Goal: Information Seeking & Learning: Learn about a topic

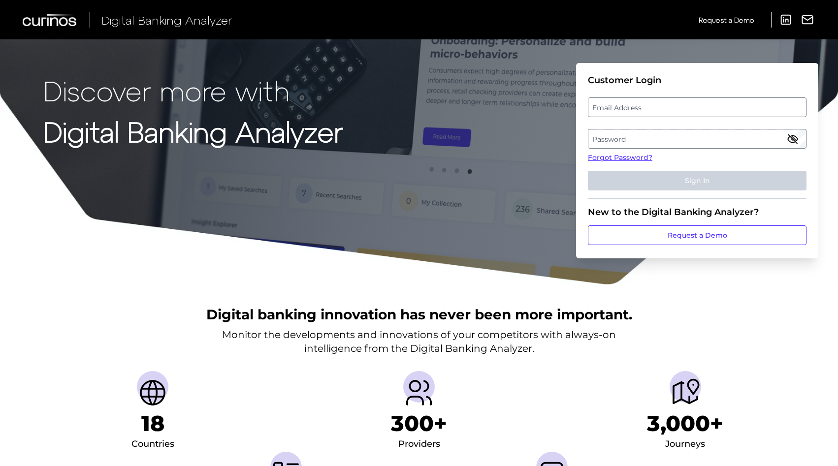
click at [659, 107] on label "Email Address" at bounding box center [696, 107] width 217 height 18
click at [659, 107] on input "email" at bounding box center [697, 107] width 218 height 20
click at [640, 108] on input "Email Address" at bounding box center [697, 107] width 218 height 20
type input "[EMAIL_ADDRESS][DOMAIN_NAME]"
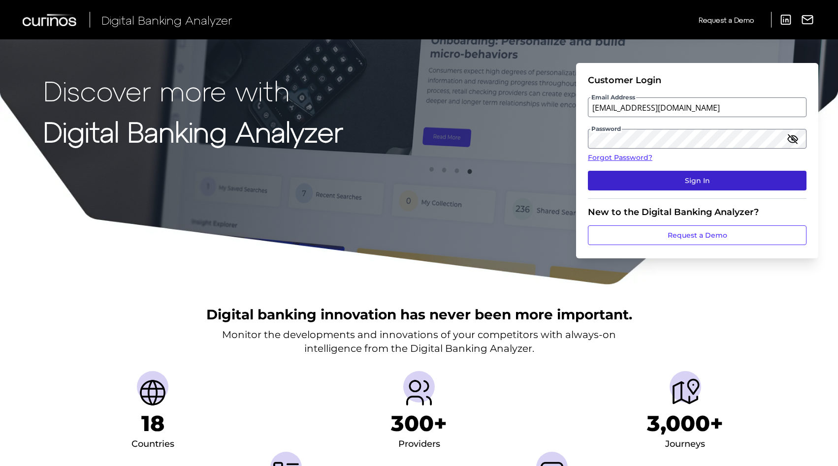
click at [688, 178] on button "Sign In" at bounding box center [697, 181] width 218 height 20
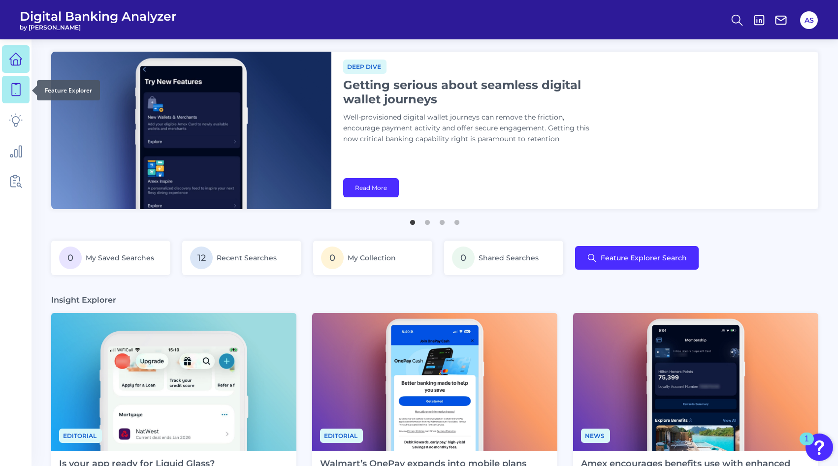
click at [19, 93] on icon at bounding box center [16, 90] width 14 height 14
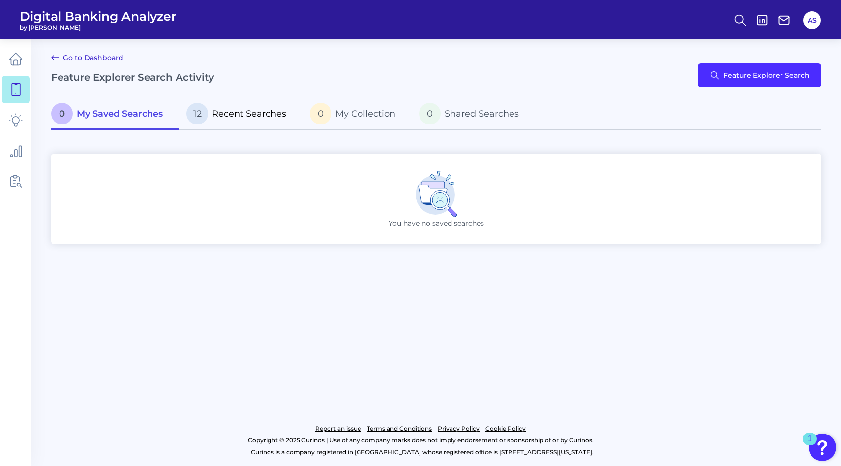
click at [232, 113] on span "Recent Searches" at bounding box center [249, 113] width 74 height 11
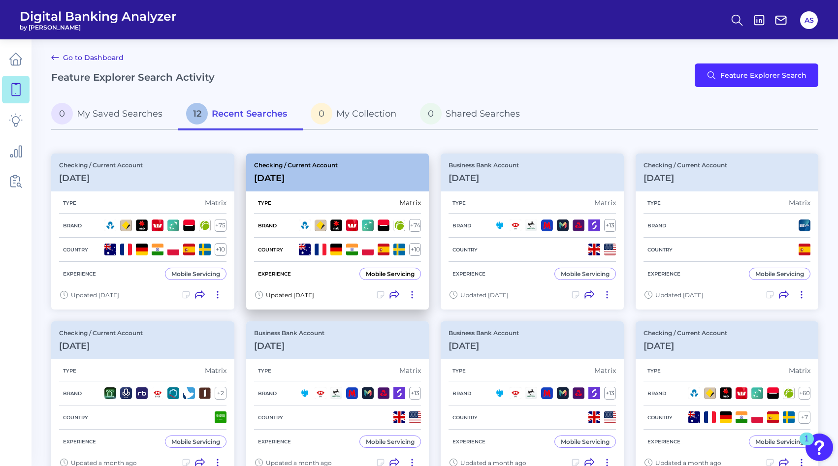
click at [383, 182] on div "Checking / Current Account [DATE]" at bounding box center [337, 173] width 183 height 38
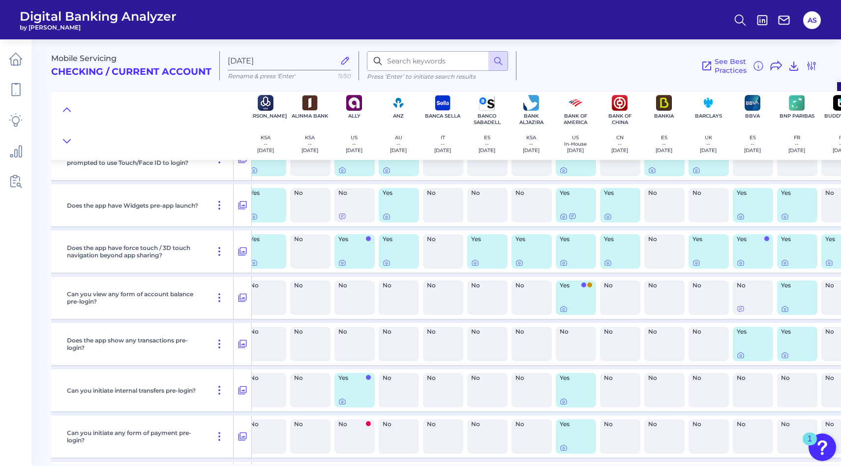
scroll to position [0, 97]
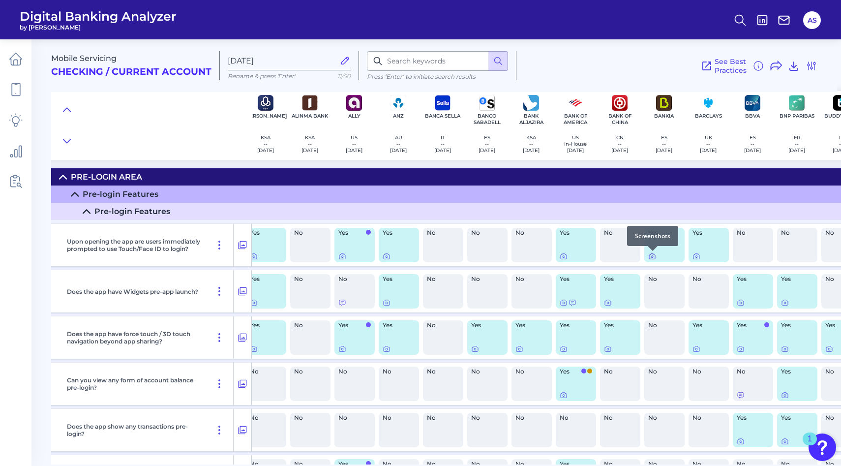
click at [651, 256] on icon at bounding box center [653, 256] width 8 height 8
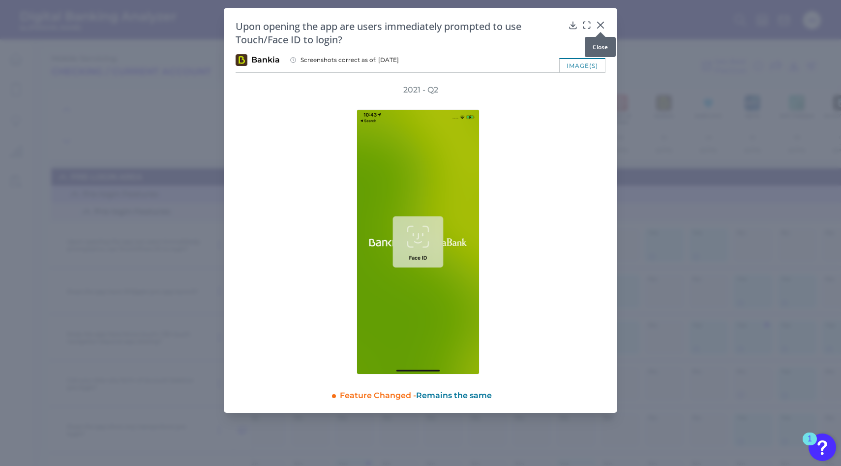
click at [601, 23] on icon at bounding box center [601, 25] width 10 height 10
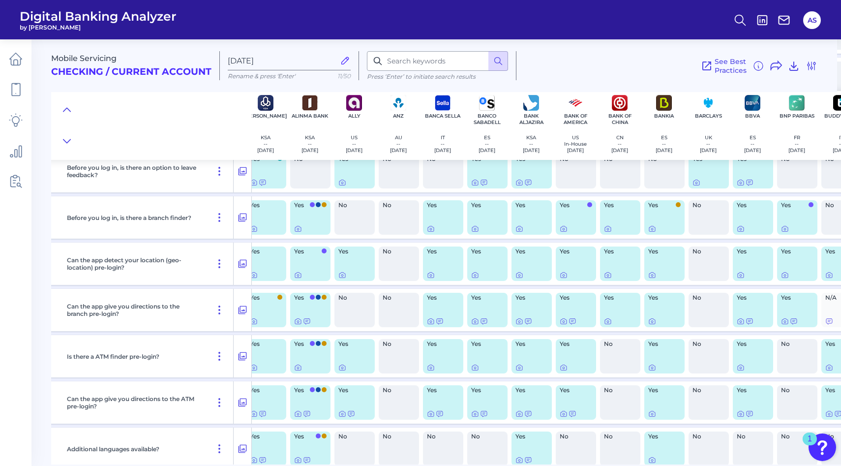
scroll to position [926, 97]
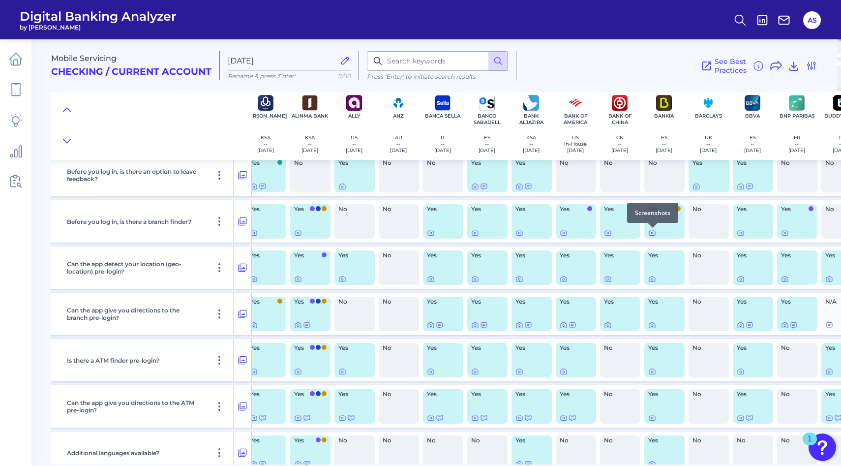
click at [655, 234] on icon at bounding box center [653, 233] width 8 height 8
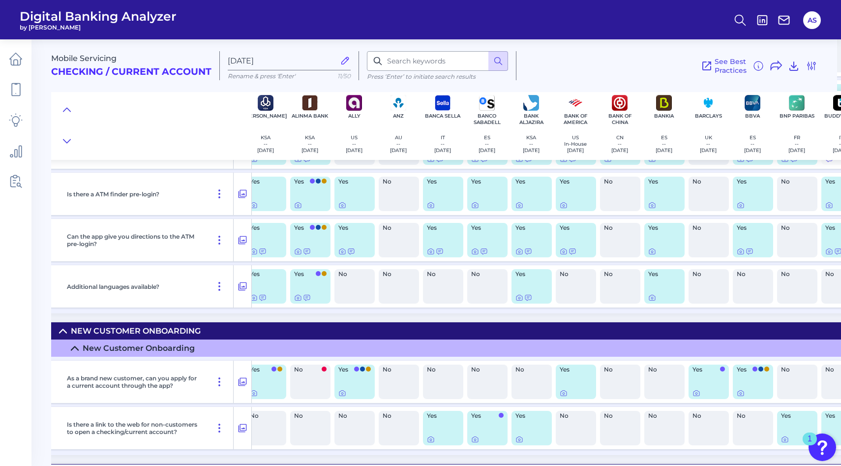
scroll to position [1097, 97]
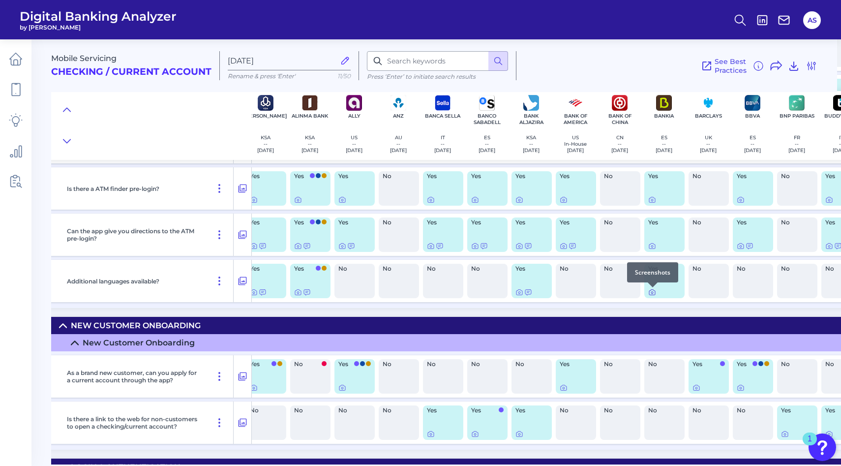
click at [653, 292] on icon at bounding box center [653, 293] width 2 height 2
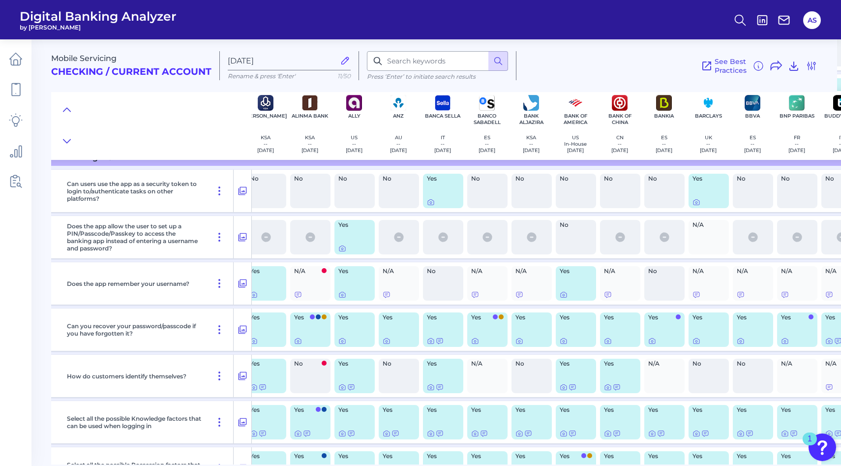
scroll to position [1524, 97]
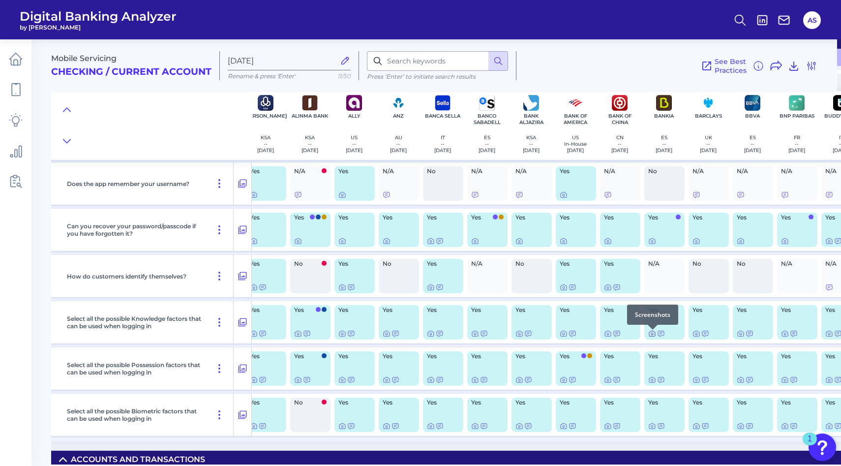
click at [654, 338] on icon at bounding box center [653, 334] width 8 height 8
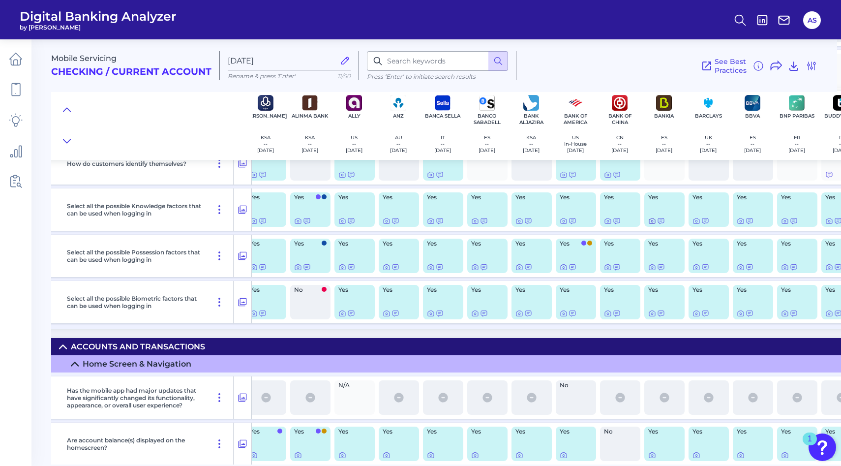
scroll to position [1639, 97]
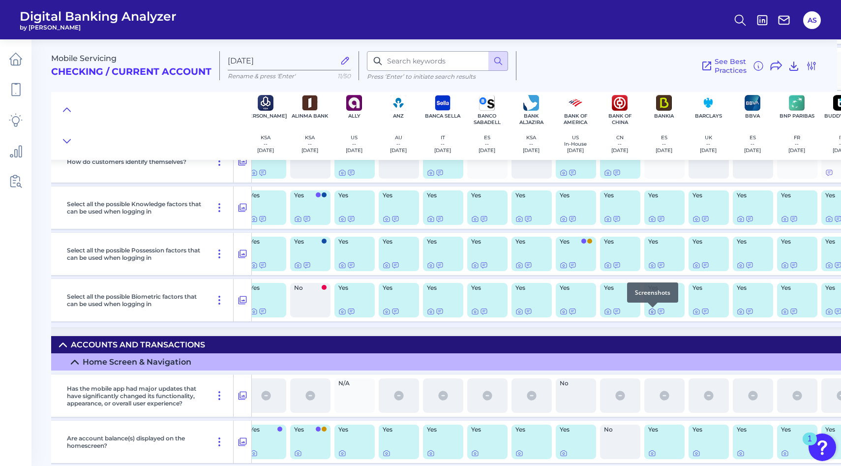
click at [653, 314] on icon at bounding box center [653, 312] width 8 height 8
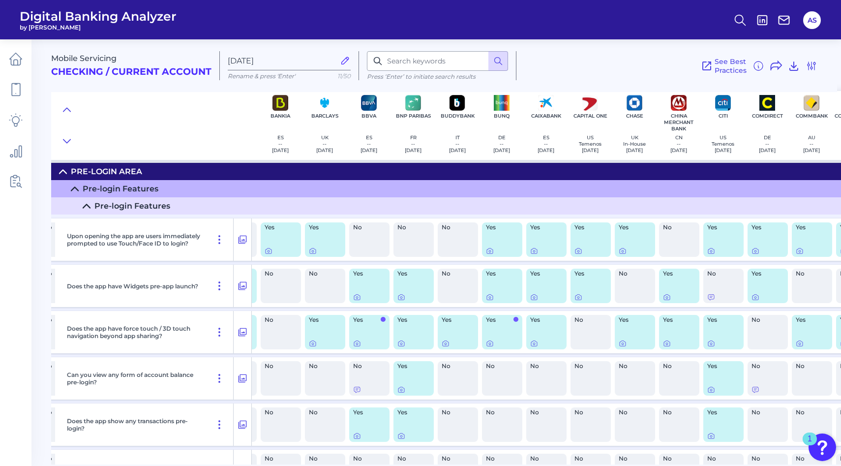
scroll to position [5, 492]
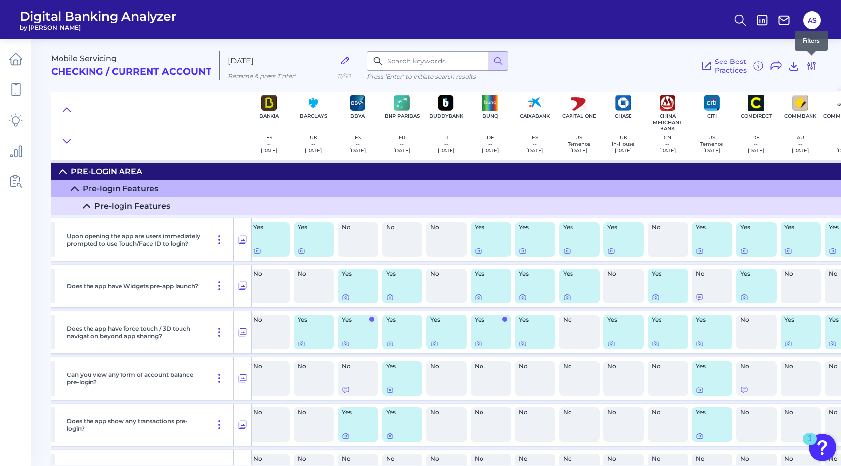
click at [809, 66] on icon at bounding box center [812, 66] width 12 height 12
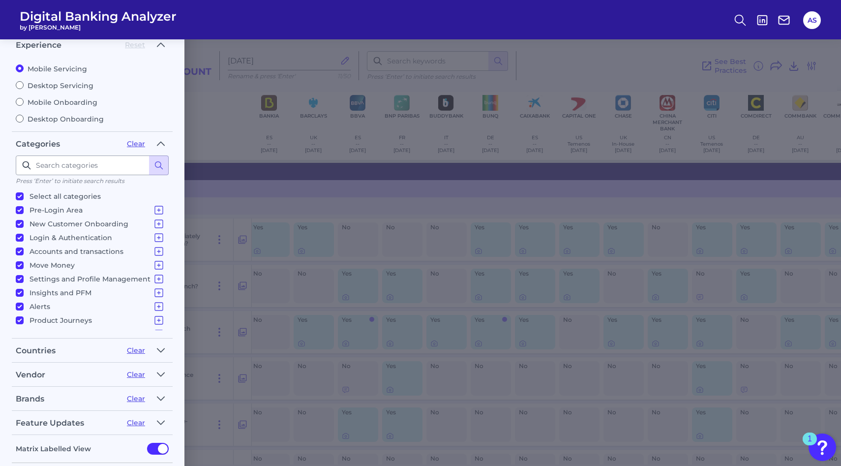
scroll to position [88, 0]
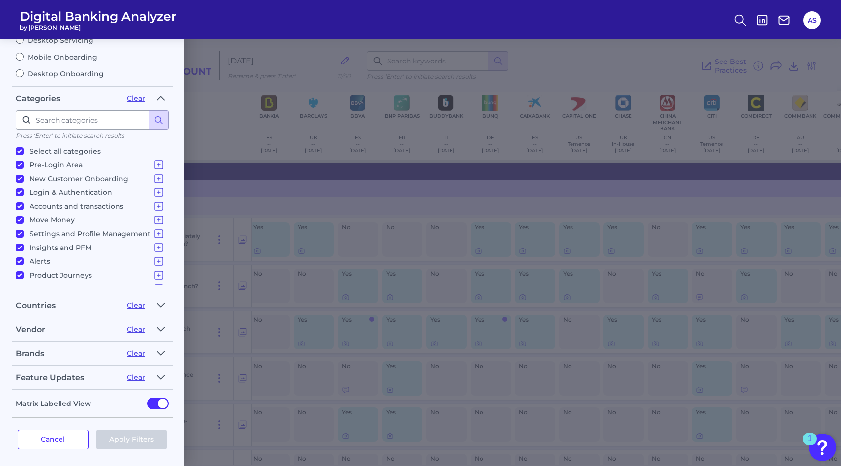
click at [46, 301] on div "Countries" at bounding box center [67, 305] width 103 height 9
click at [160, 300] on icon "button" at bounding box center [161, 305] width 8 height 12
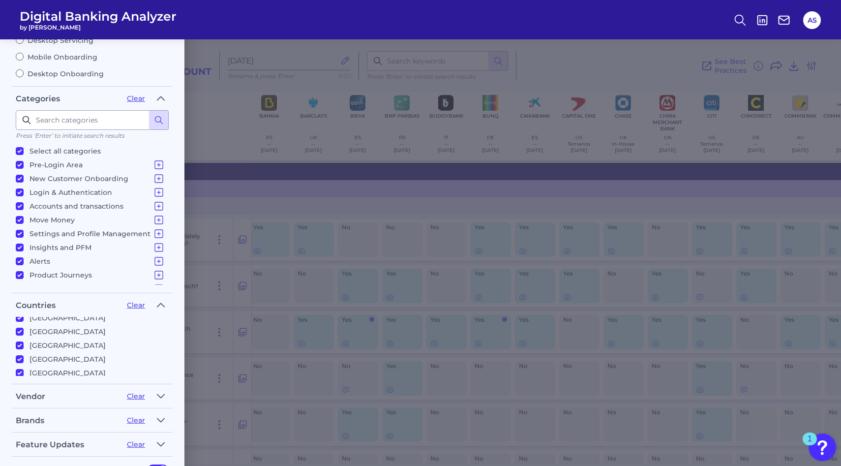
scroll to position [189, 0]
click at [309, 313] on div "Filters Clear all filters Experience Reset Mobile Servicing Desktop Servicing M…" at bounding box center [420, 252] width 841 height 427
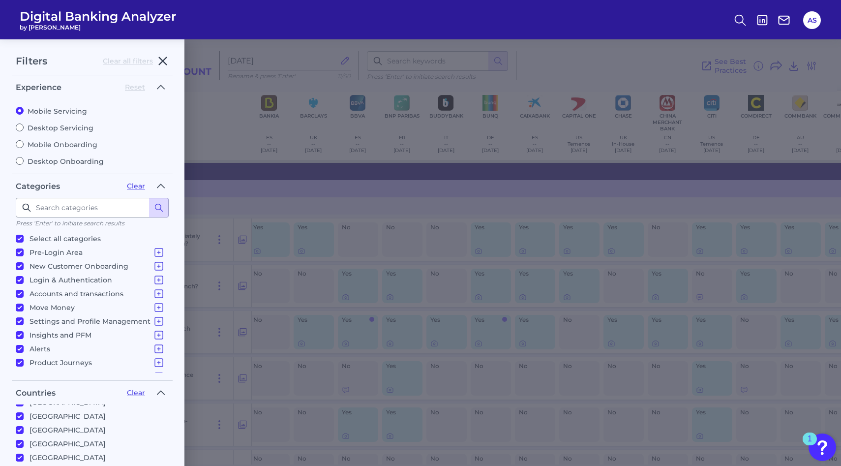
click at [161, 61] on icon "button" at bounding box center [162, 61] width 7 height 7
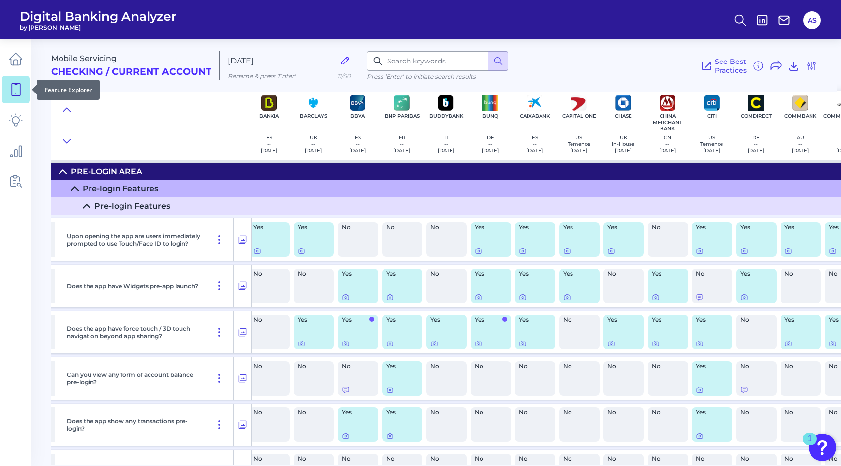
click at [16, 84] on icon at bounding box center [16, 90] width 8 height 12
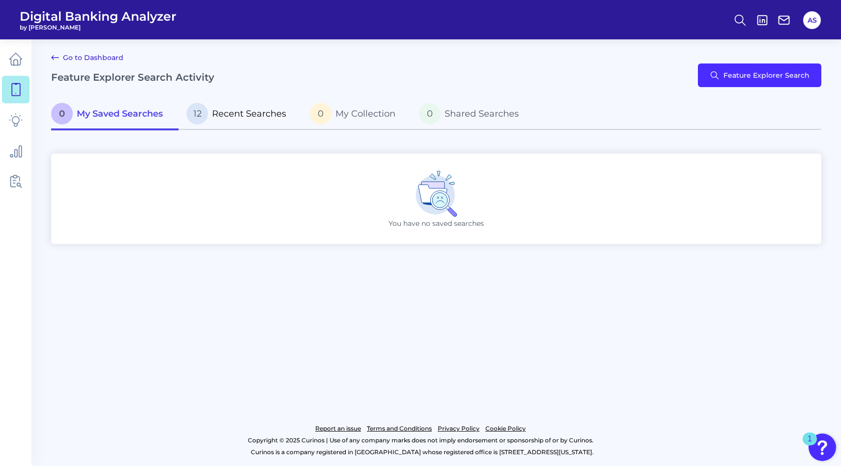
click at [235, 115] on span "Recent Searches" at bounding box center [249, 113] width 74 height 11
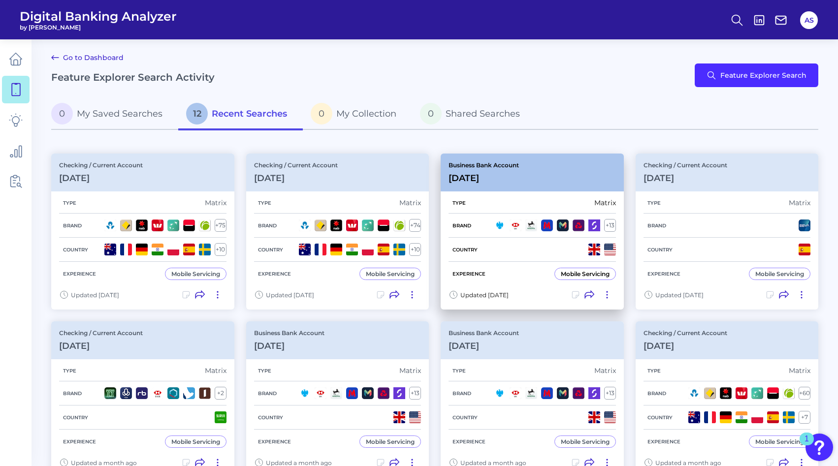
click at [549, 172] on div "Business Bank Account [DATE][FINANCIAL_ID]" at bounding box center [531, 173] width 183 height 38
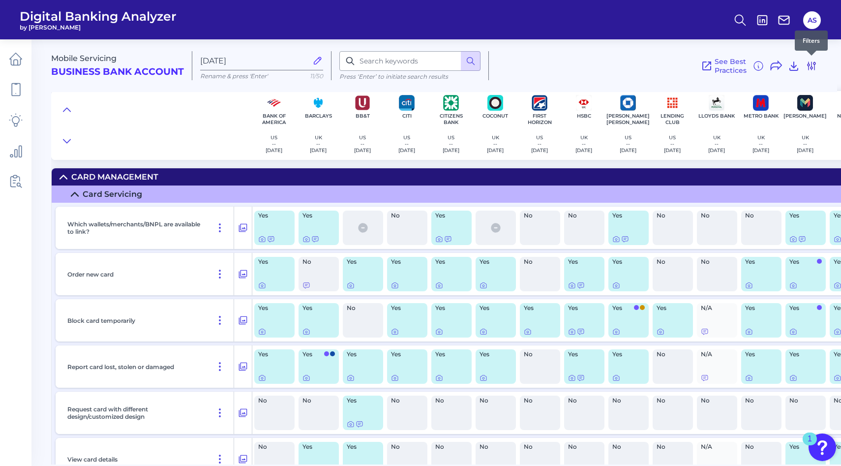
click at [815, 64] on icon at bounding box center [812, 66] width 8 height 8
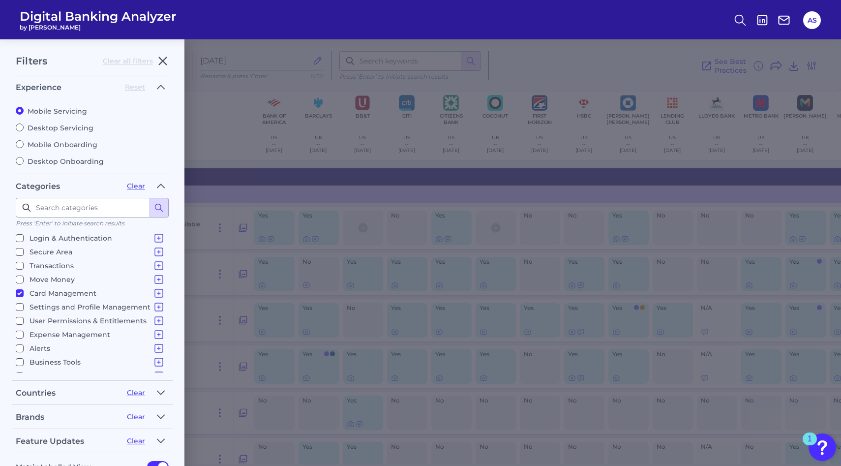
scroll to position [51, 0]
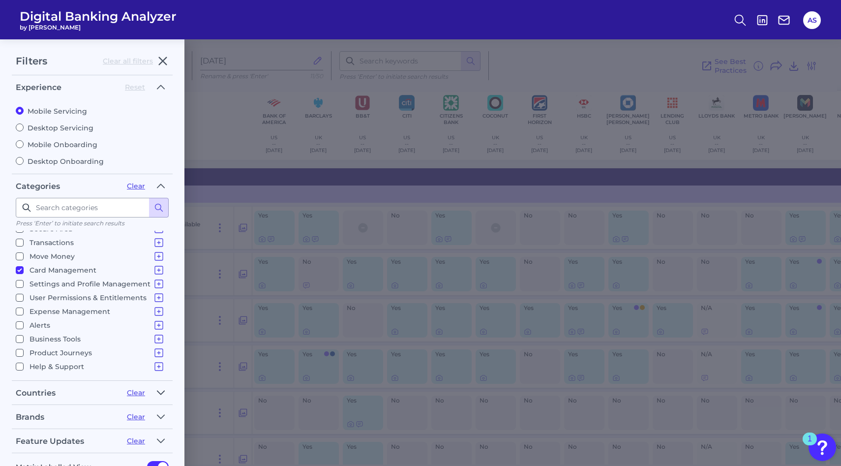
click at [166, 387] on button "button" at bounding box center [161, 393] width 16 height 16
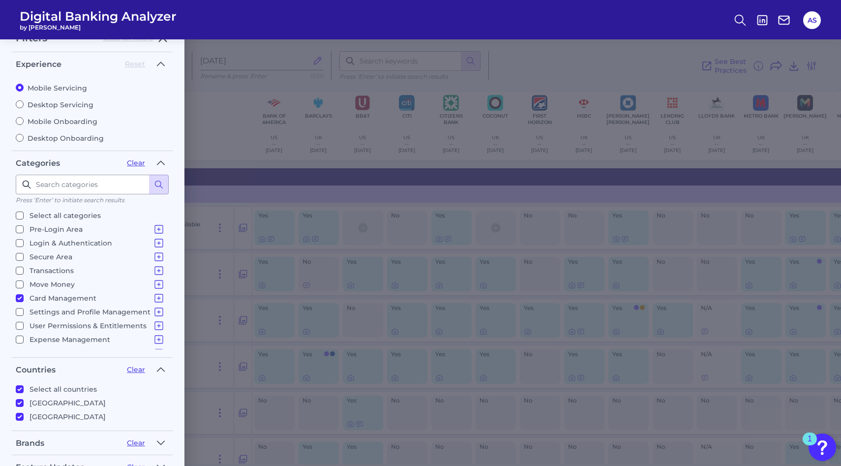
scroll to position [0, 0]
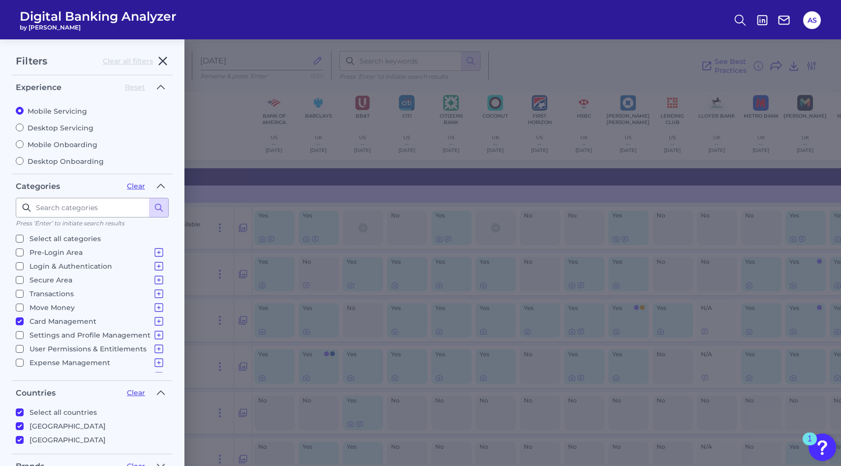
click at [161, 62] on icon "button" at bounding box center [162, 61] width 7 height 7
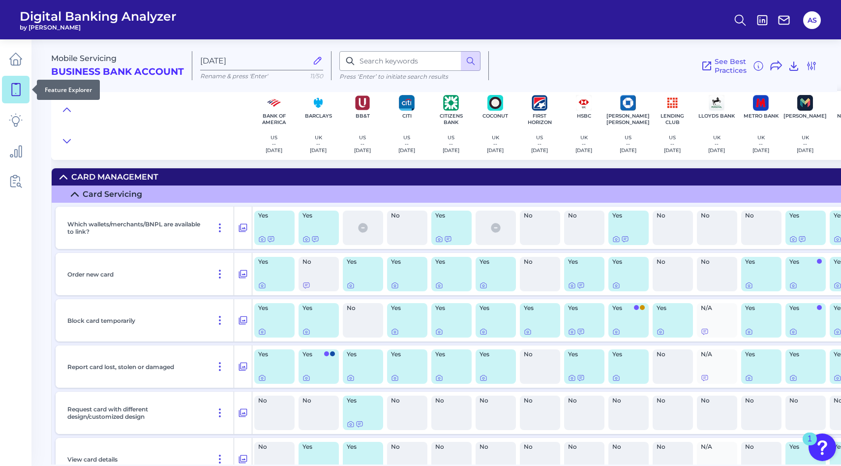
click at [14, 92] on icon at bounding box center [16, 90] width 14 height 14
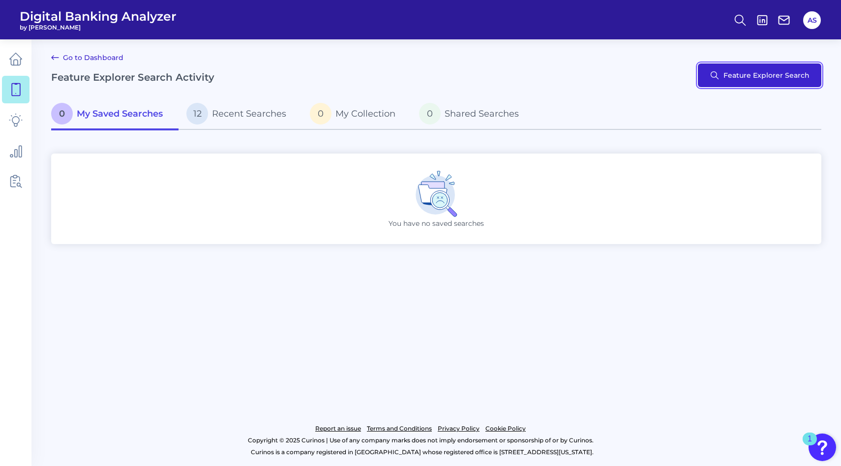
click at [775, 79] on button "Feature Explorer Search" at bounding box center [760, 75] width 124 height 24
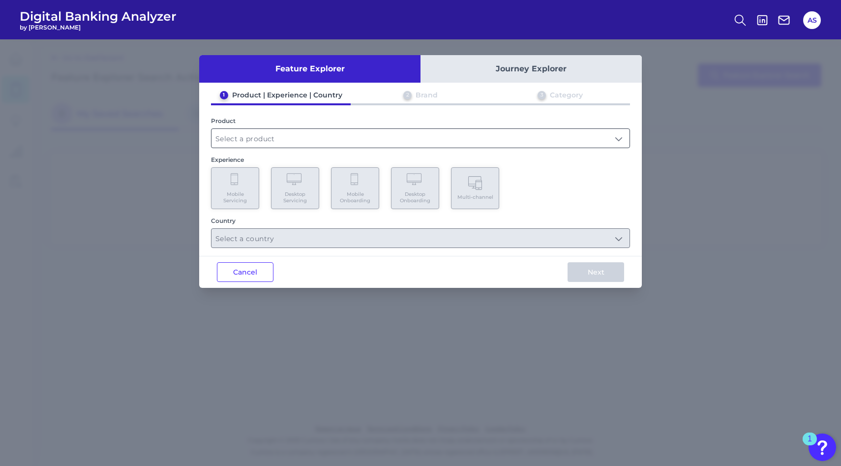
click at [251, 137] on input "text" at bounding box center [421, 138] width 418 height 19
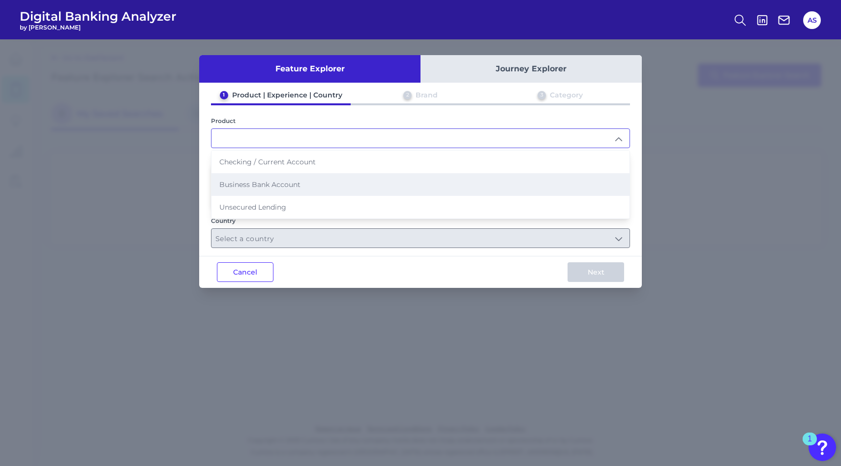
click at [282, 180] on span "Business Bank Account" at bounding box center [259, 184] width 81 height 9
type input "Business Bank Account"
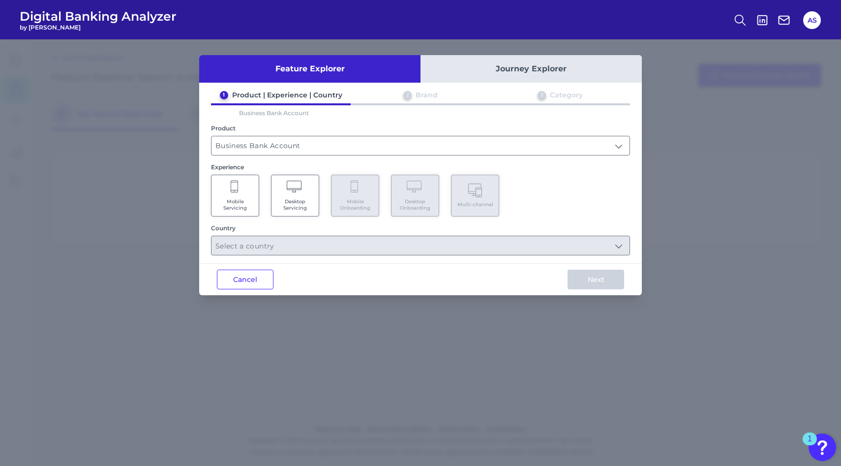
click at [236, 201] on span "Mobile Servicing" at bounding box center [235, 204] width 37 height 13
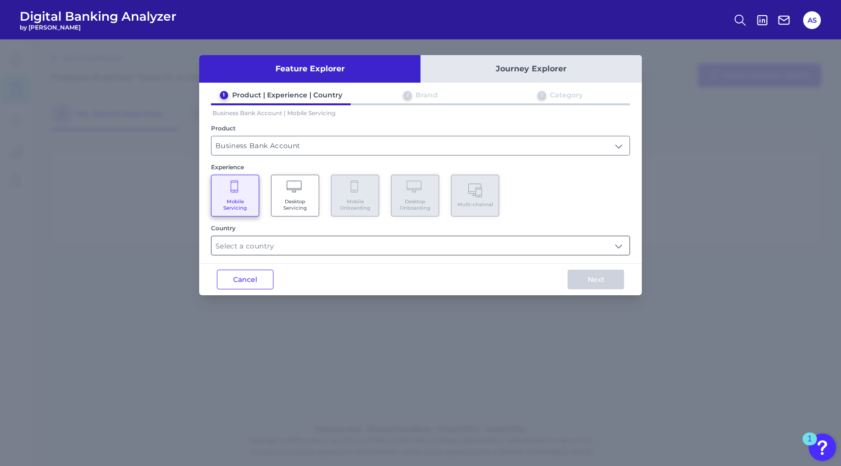
click at [277, 246] on input "text" at bounding box center [421, 245] width 418 height 19
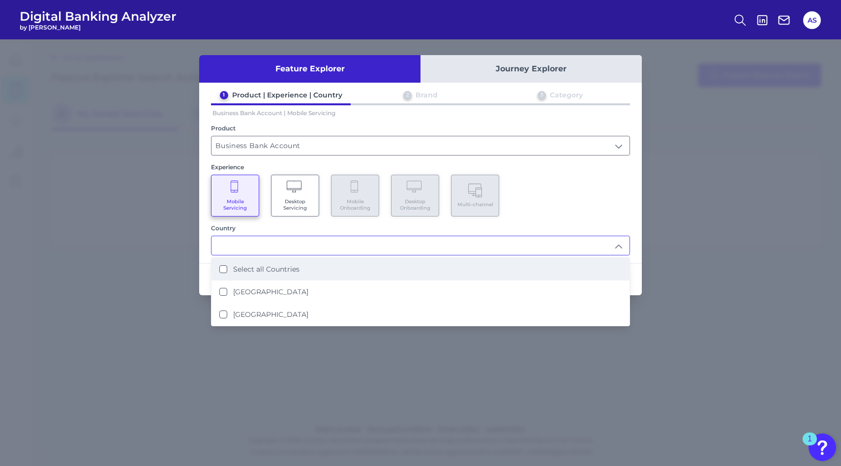
click at [255, 270] on label "Select all Countries" at bounding box center [266, 269] width 66 height 9
type input "Select all Countries"
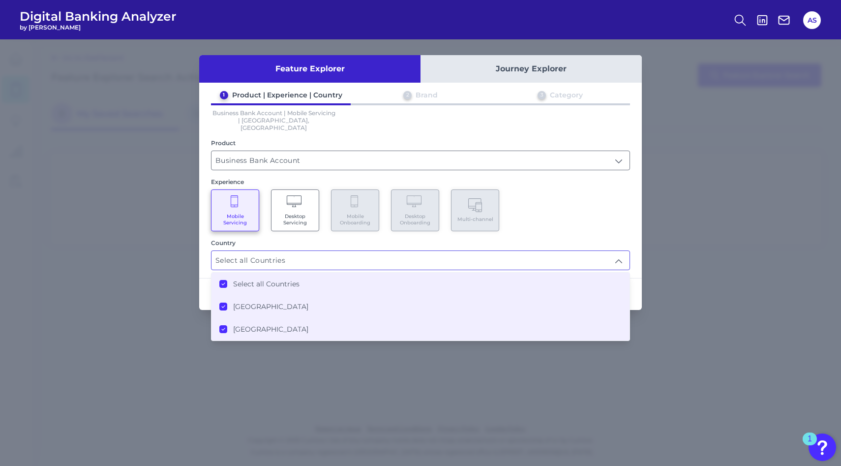
click at [290, 239] on div "Country" at bounding box center [420, 242] width 419 height 7
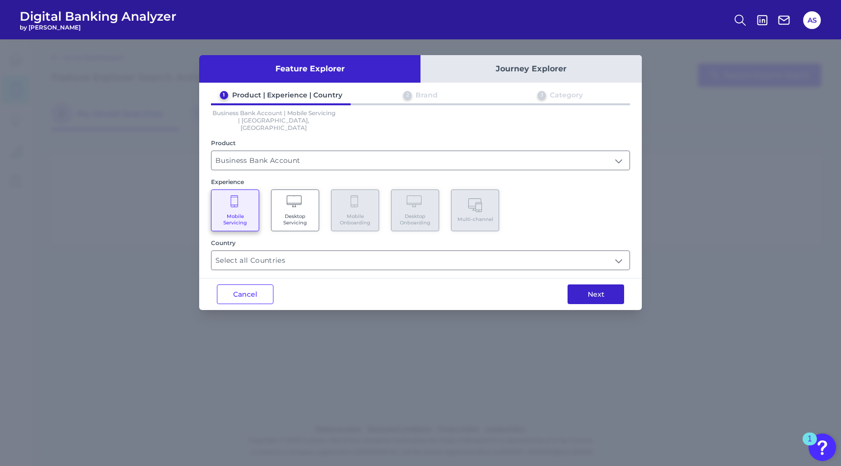
click at [601, 284] on button "Next" at bounding box center [596, 294] width 57 height 20
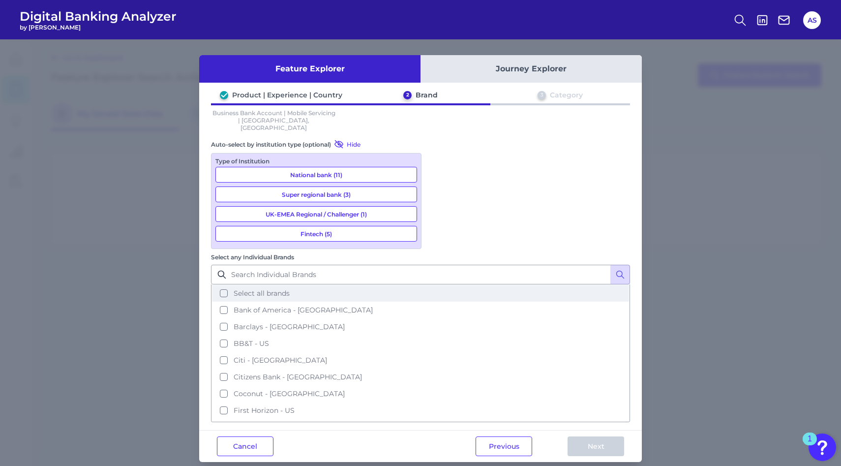
click at [446, 285] on button "Select all brands" at bounding box center [420, 293] width 417 height 17
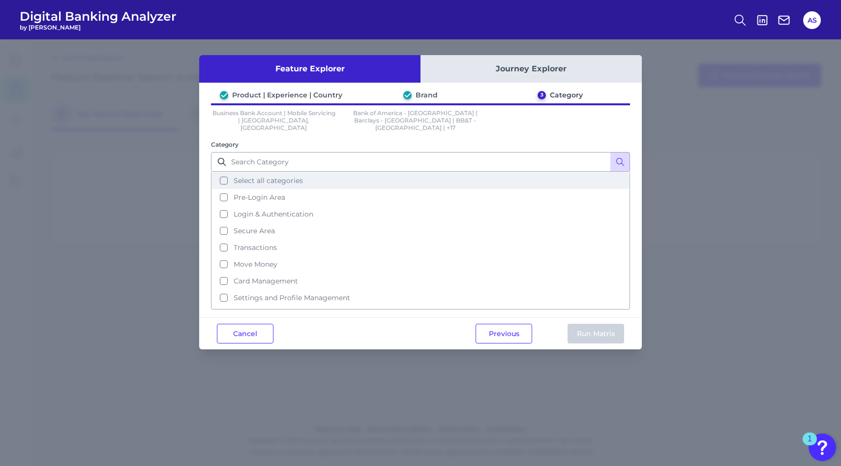
click at [247, 176] on span "Select all categories" at bounding box center [268, 180] width 69 height 9
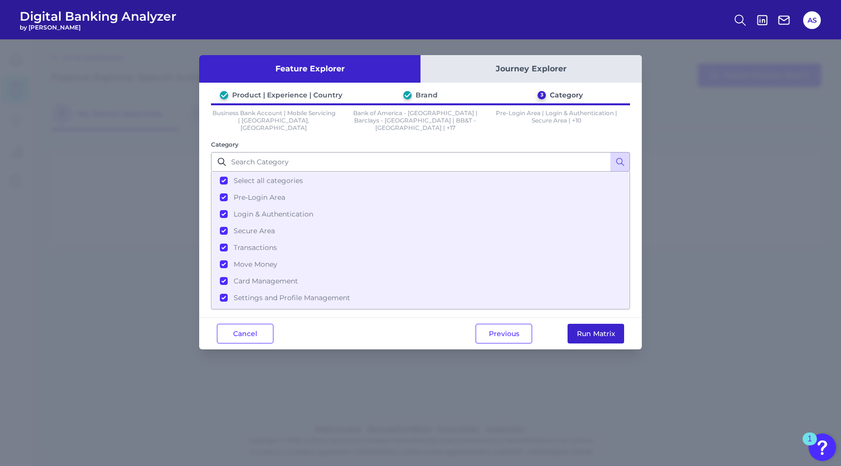
click at [588, 329] on button "Run Matrix" at bounding box center [596, 334] width 57 height 20
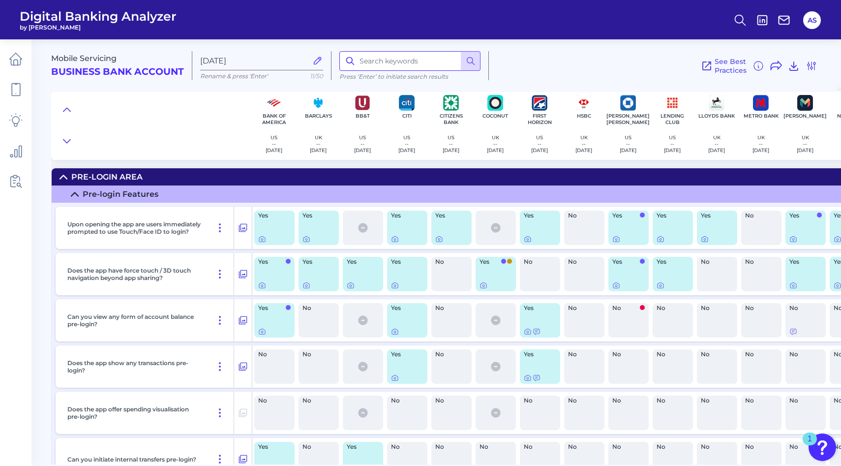
click at [372, 60] on input at bounding box center [410, 61] width 141 height 20
type input "card"
click at [466, 58] on icon at bounding box center [471, 61] width 10 height 10
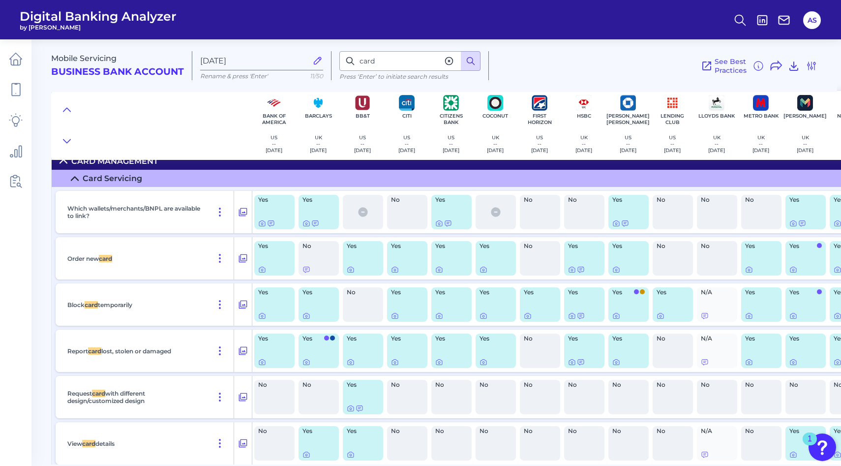
scroll to position [6525, 0]
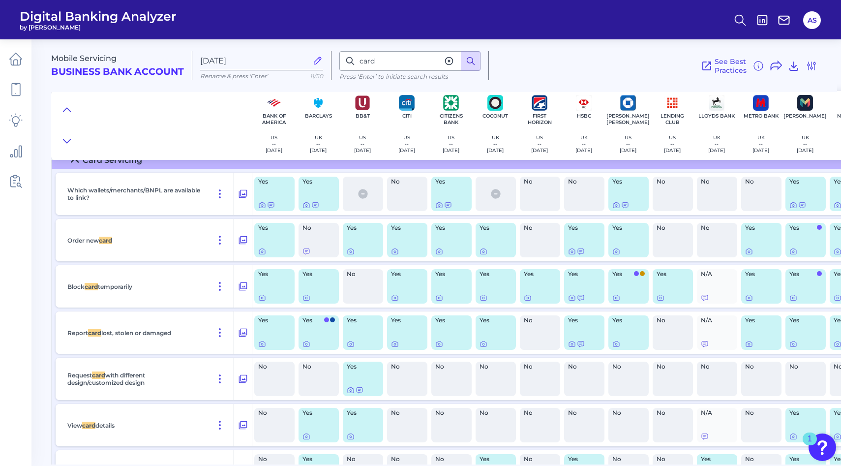
click at [467, 58] on circle at bounding box center [470, 61] width 6 height 6
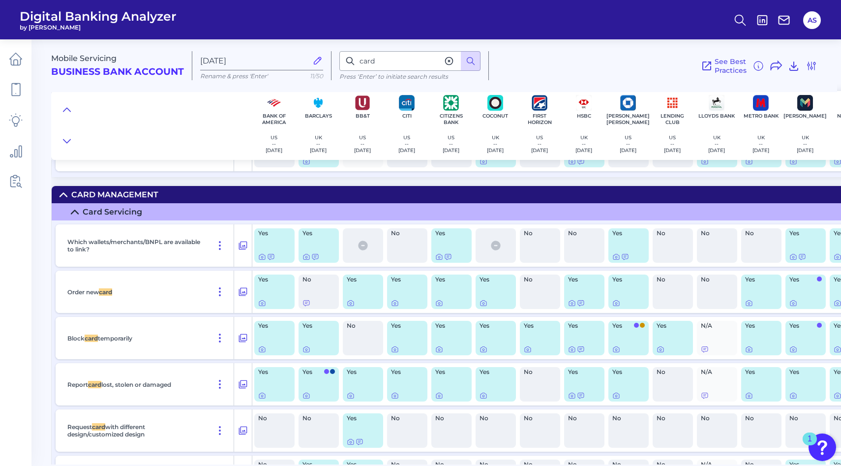
scroll to position [6479, 0]
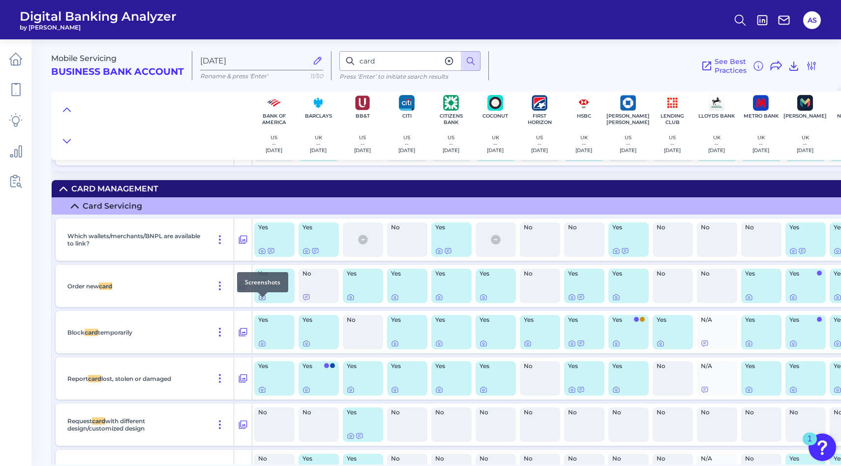
click at [263, 299] on icon at bounding box center [262, 298] width 2 height 2
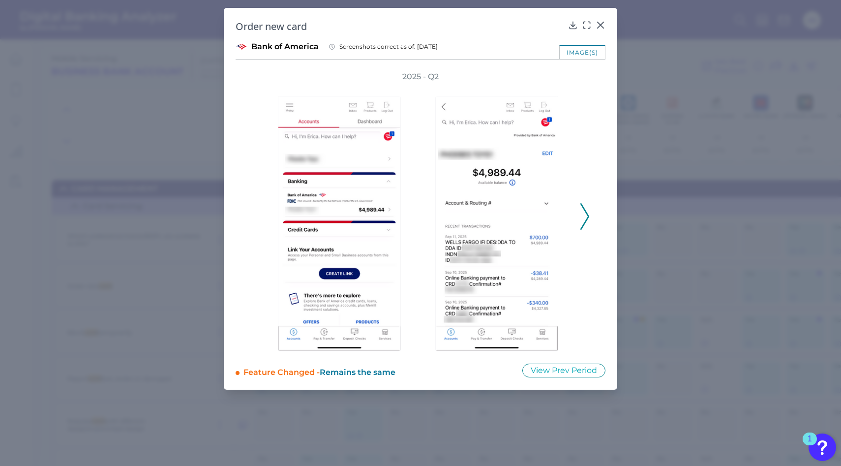
click at [583, 218] on icon at bounding box center [585, 216] width 9 height 27
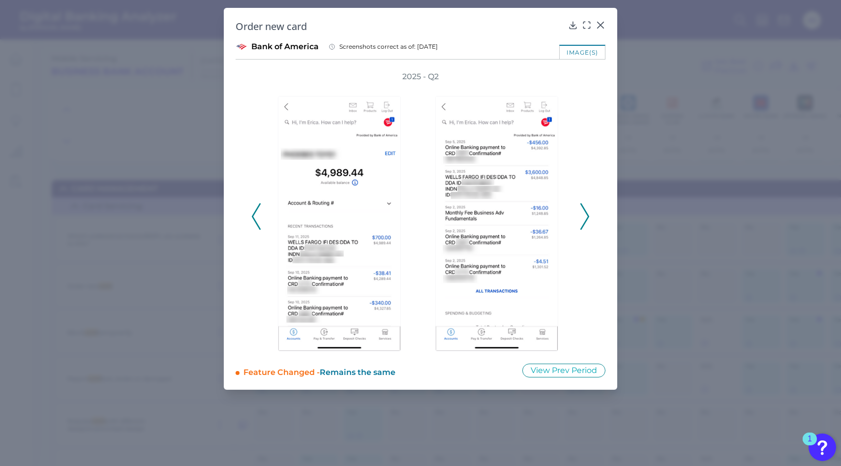
click at [583, 218] on icon at bounding box center [585, 216] width 9 height 27
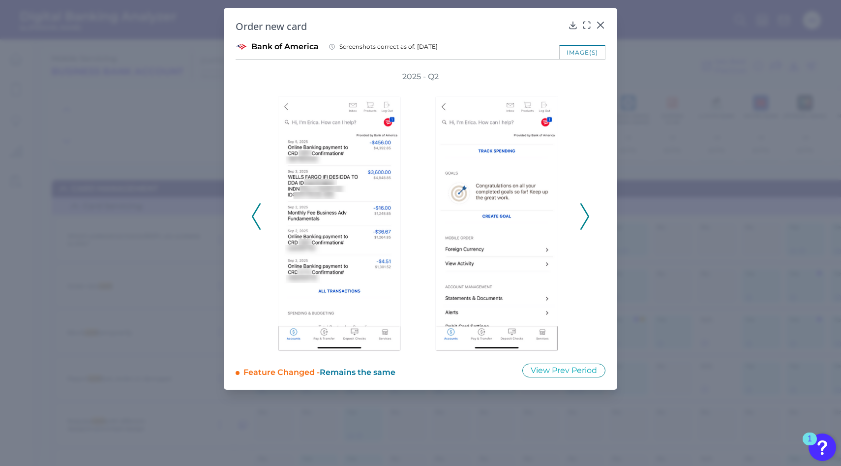
click at [583, 218] on icon at bounding box center [585, 216] width 9 height 27
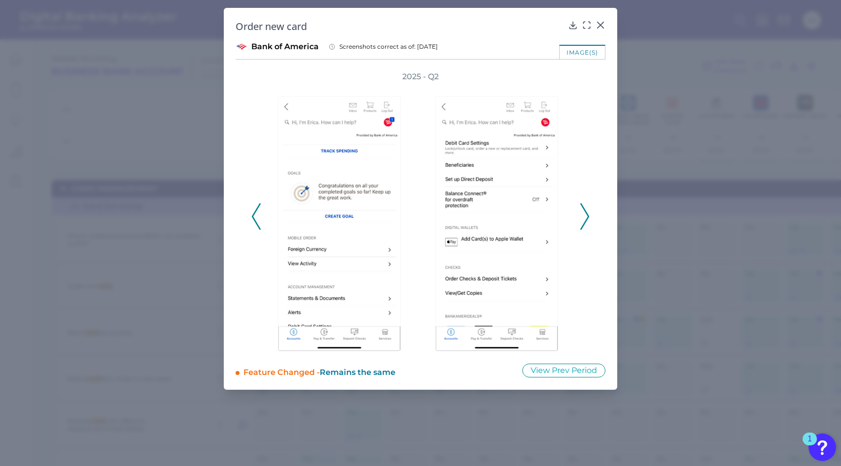
click at [583, 218] on icon at bounding box center [585, 216] width 9 height 27
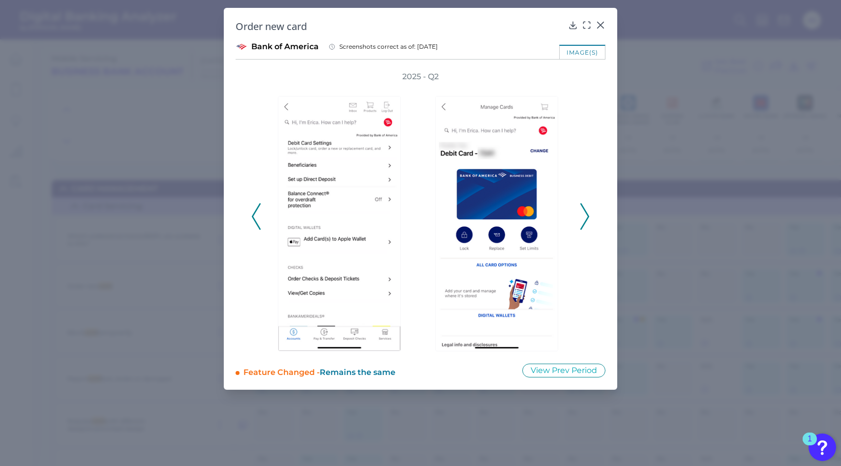
click at [583, 218] on icon at bounding box center [585, 216] width 9 height 27
click at [255, 224] on icon at bounding box center [256, 216] width 9 height 27
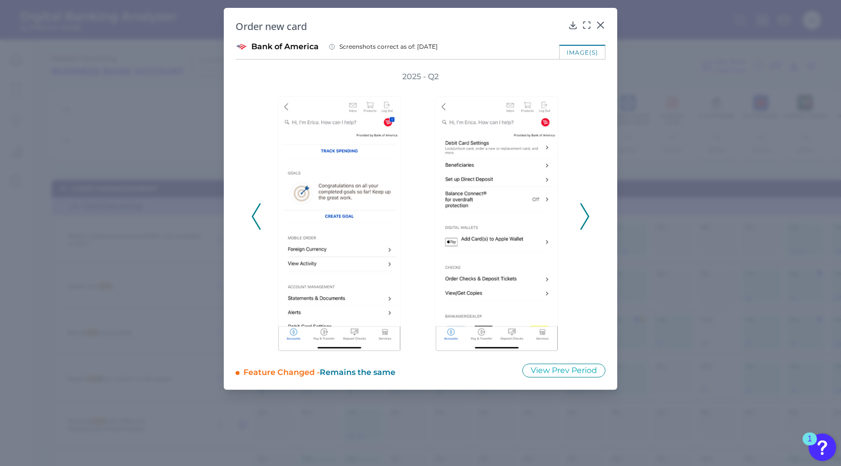
click at [255, 224] on icon at bounding box center [256, 216] width 9 height 27
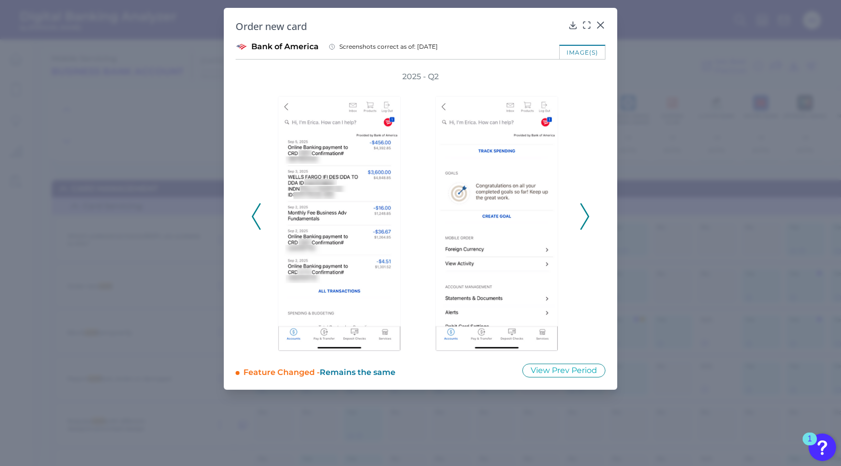
click at [255, 224] on icon at bounding box center [256, 216] width 9 height 27
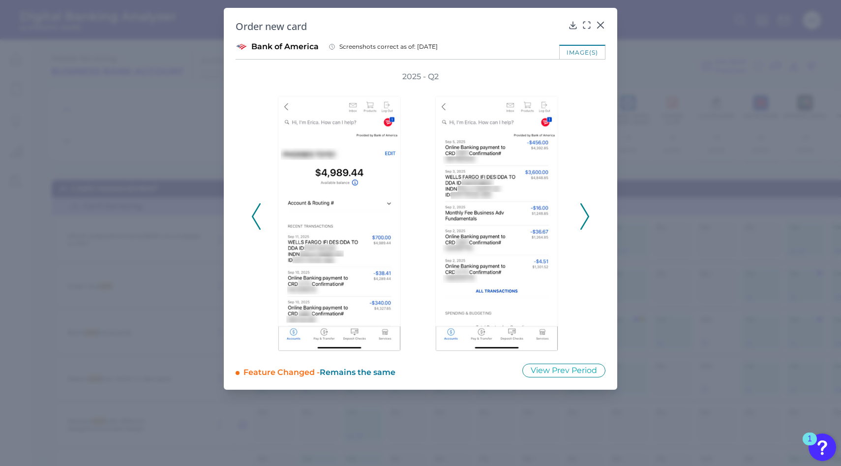
click at [255, 224] on icon at bounding box center [256, 216] width 9 height 27
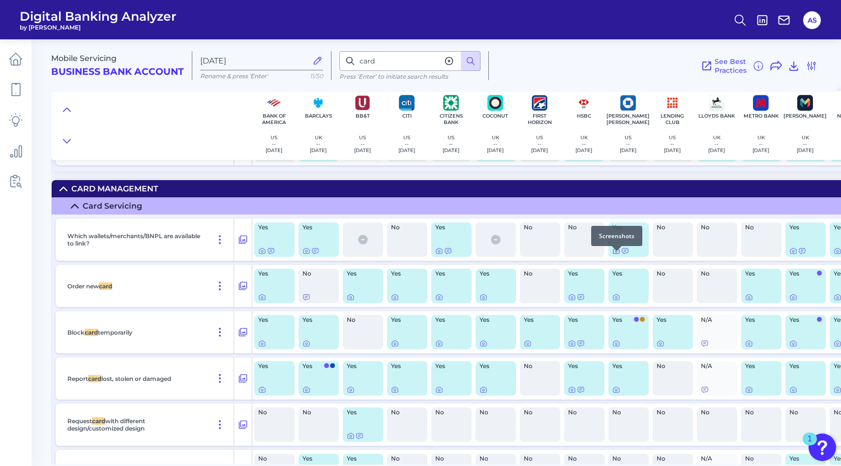
click at [615, 255] on icon at bounding box center [617, 251] width 8 height 8
click at [616, 301] on icon at bounding box center [617, 297] width 8 height 8
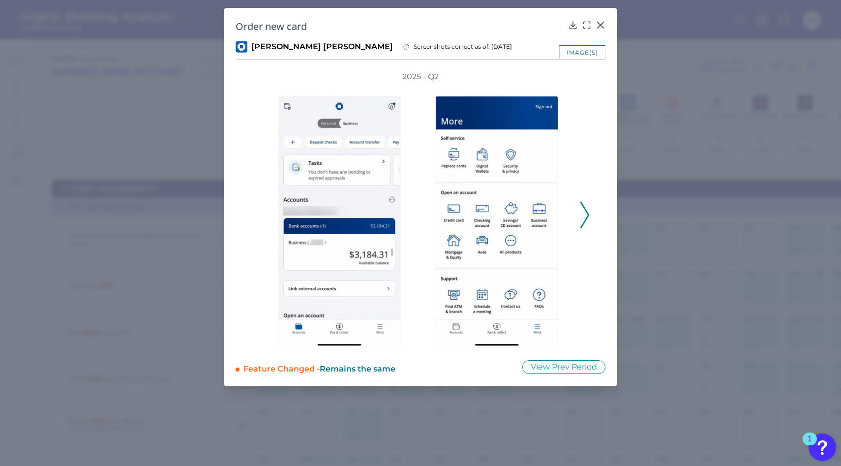
click at [587, 211] on polyline at bounding box center [584, 214] width 7 height 25
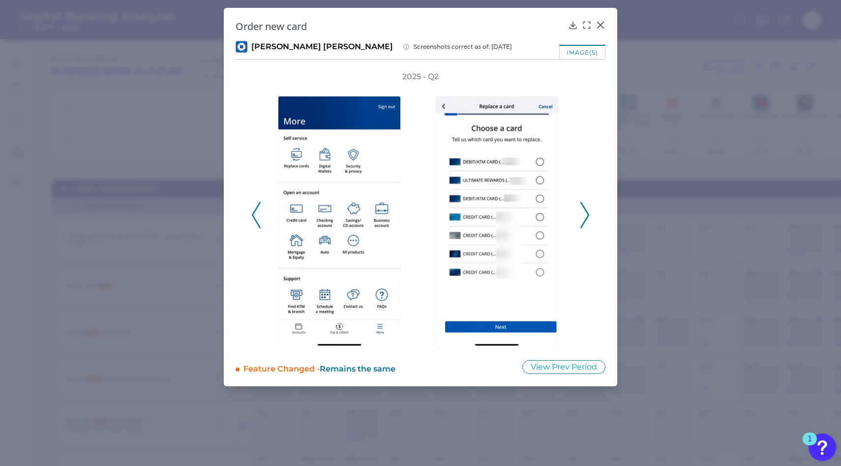
click at [587, 211] on polyline at bounding box center [584, 214] width 7 height 25
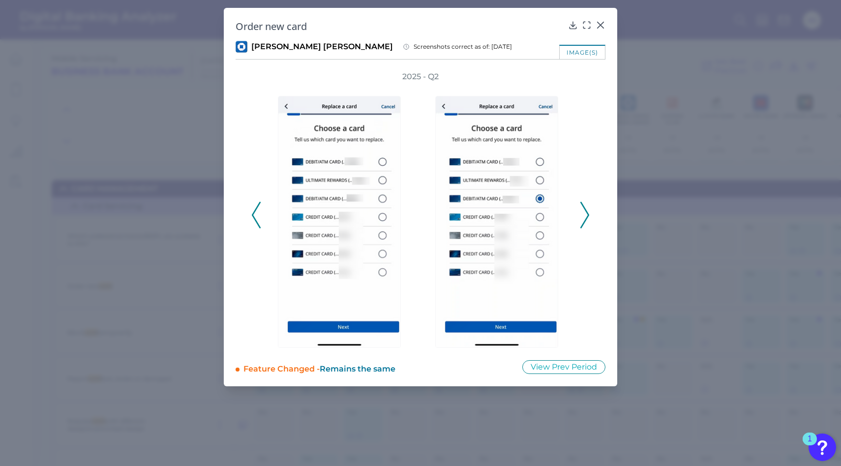
click at [587, 211] on polyline at bounding box center [584, 214] width 7 height 25
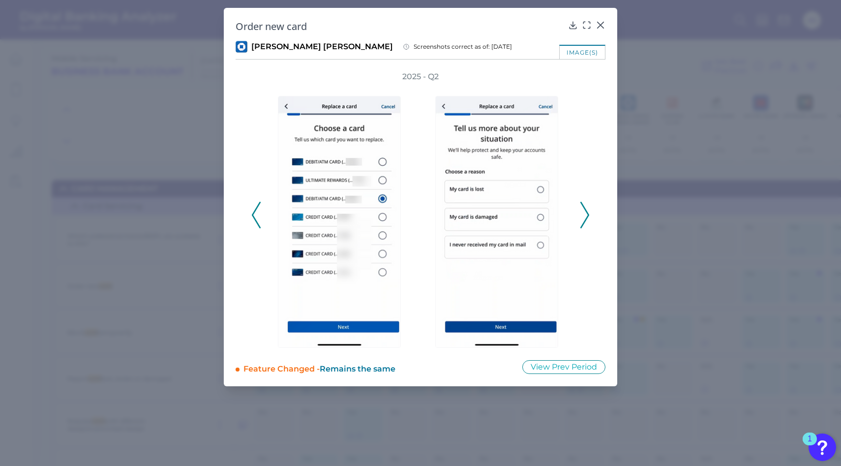
click at [587, 211] on polyline at bounding box center [584, 214] width 7 height 25
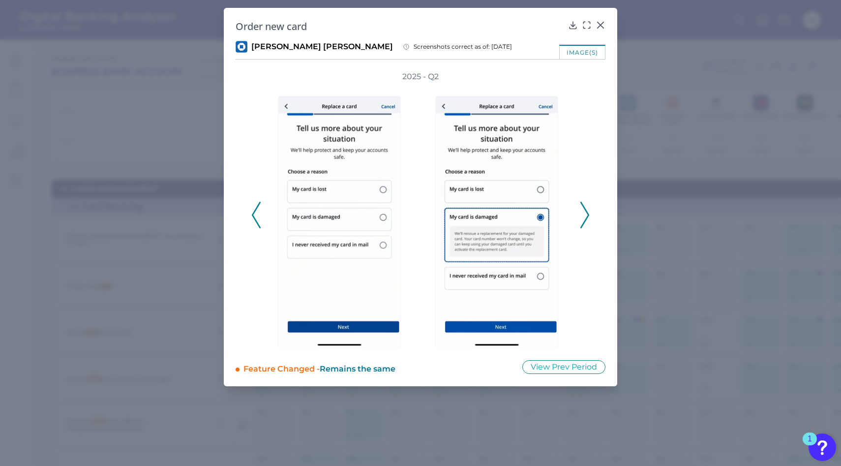
click at [587, 211] on polyline at bounding box center [584, 214] width 7 height 25
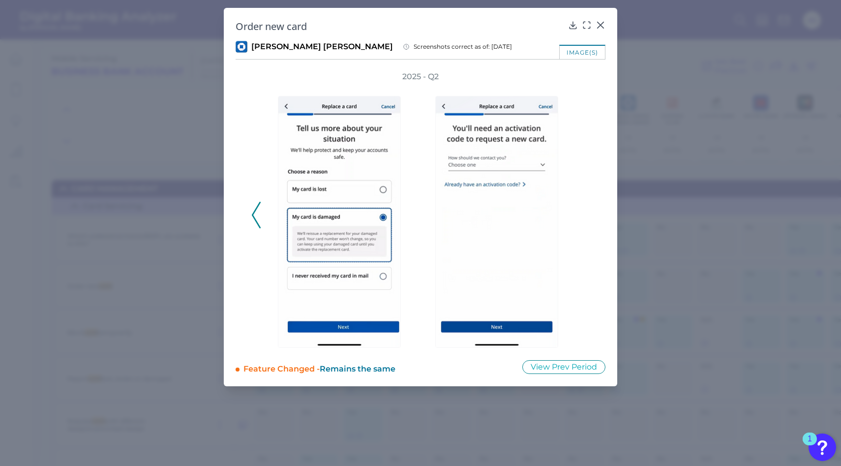
click at [587, 211] on div "2025 - Q2" at bounding box center [420, 209] width 339 height 277
